Goal: Find specific page/section: Find specific page/section

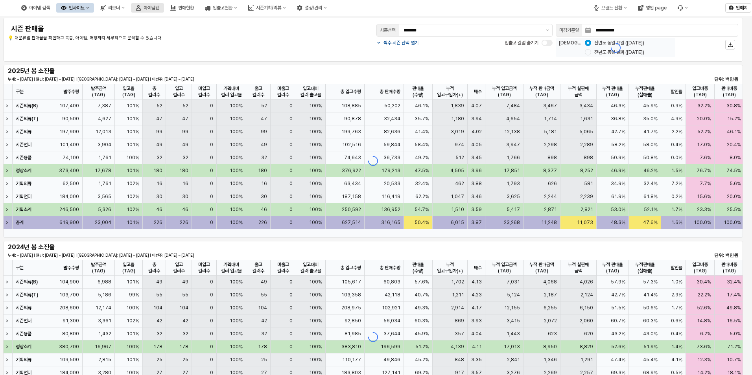
click at [159, 7] on div "아이템맵" at bounding box center [152, 8] width 16 height 6
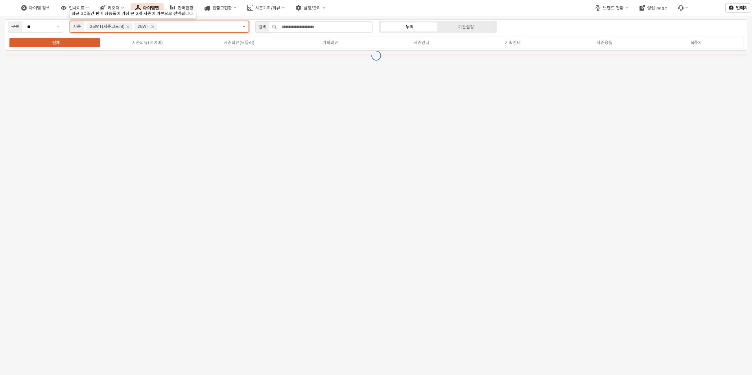
click at [245, 25] on button "제안 사항 표시" at bounding box center [244, 26] width 9 height 11
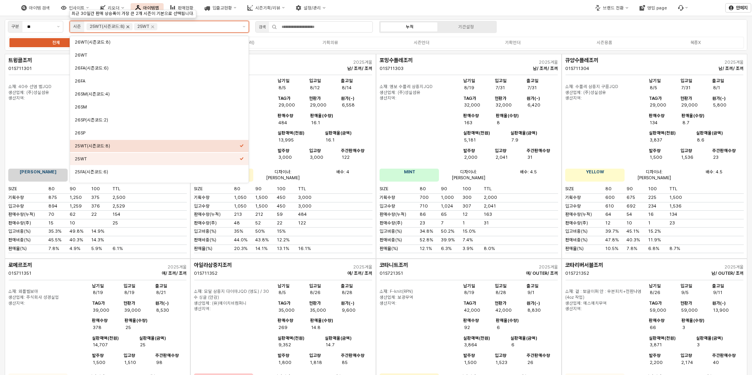
click at [152, 28] on icon "Remove 25WT" at bounding box center [152, 27] width 3 height 3
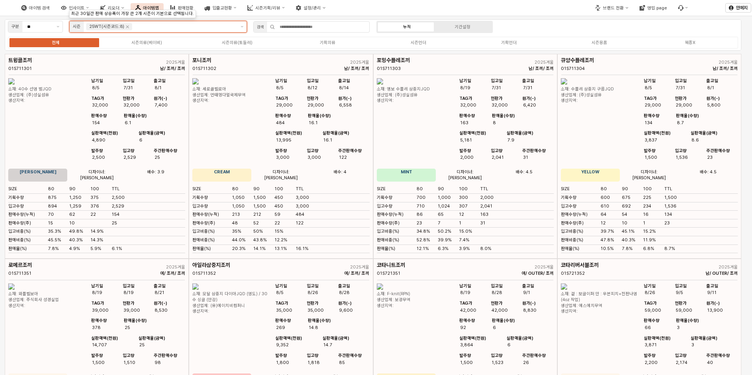
click at [245, 26] on button "제안 사항 표시" at bounding box center [242, 26] width 9 height 11
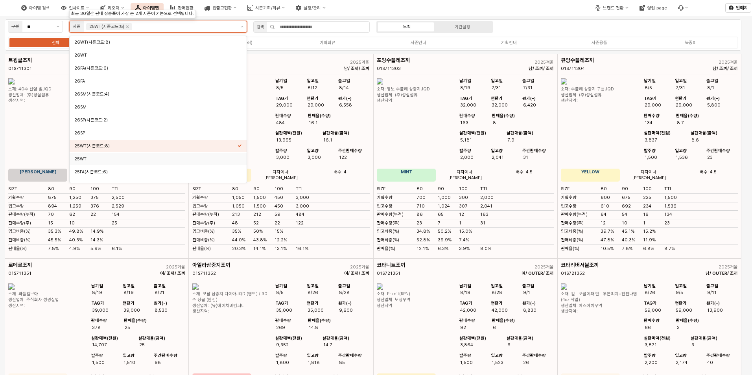
click at [107, 160] on div "25WT" at bounding box center [155, 159] width 163 height 6
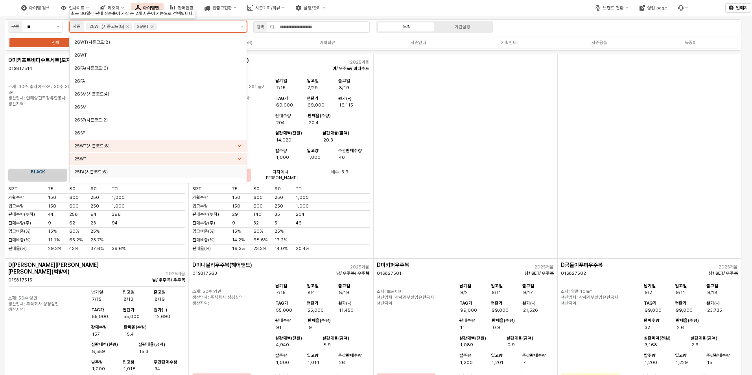
click at [106, 173] on div "25FA(시즌코드:6)" at bounding box center [155, 172] width 163 height 6
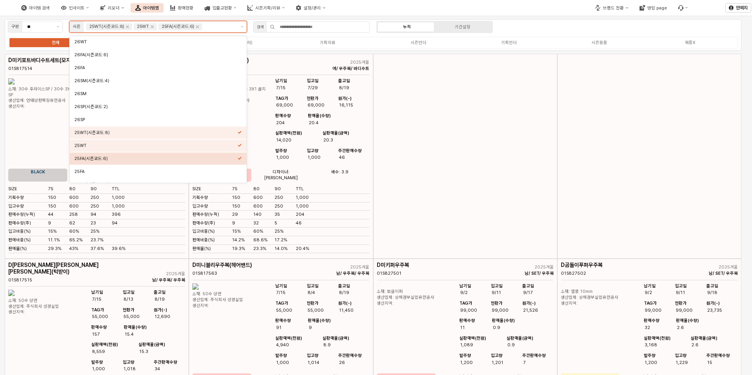
scroll to position [16, 0]
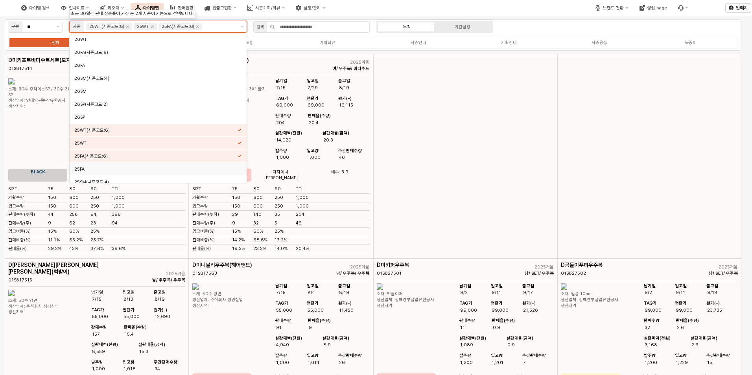
click at [223, 171] on div "25FA" at bounding box center [155, 169] width 163 height 6
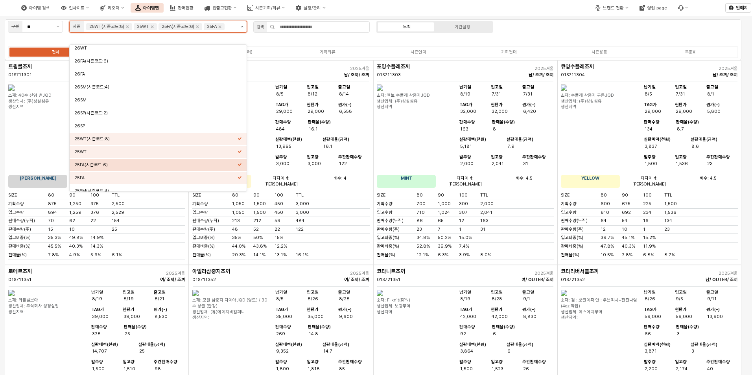
click at [242, 32] on button "제안 사항 표시" at bounding box center [242, 26] width 9 height 11
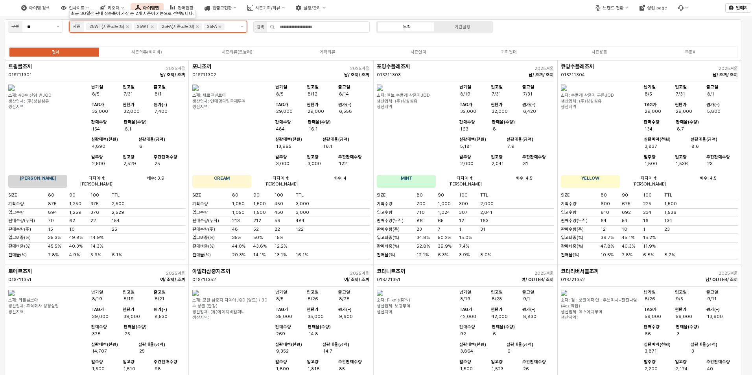
scroll to position [13, 0]
click at [157, 52] on div "시즌의류(베이비)" at bounding box center [146, 52] width 31 height 5
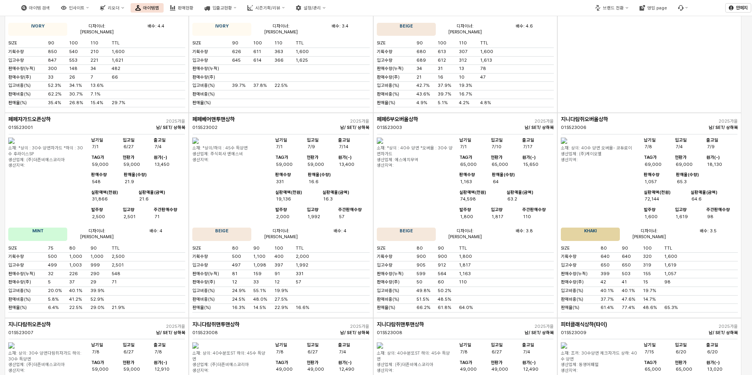
scroll to position [0, 0]
